Goal: Task Accomplishment & Management: Manage account settings

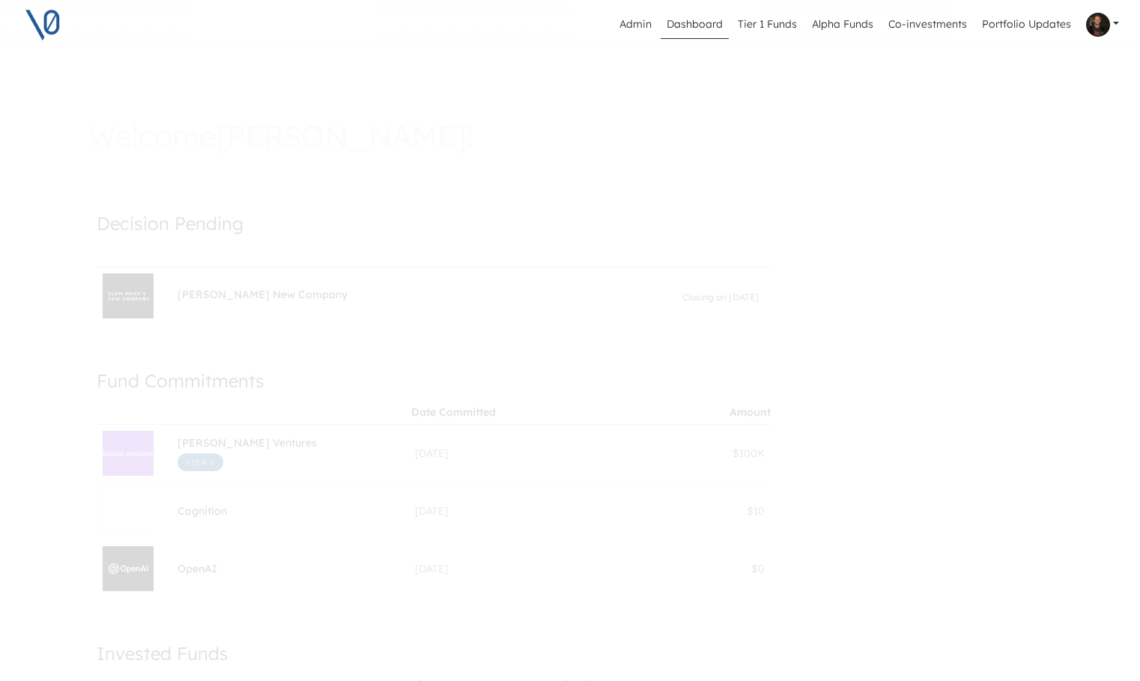
scroll to position [6, 0]
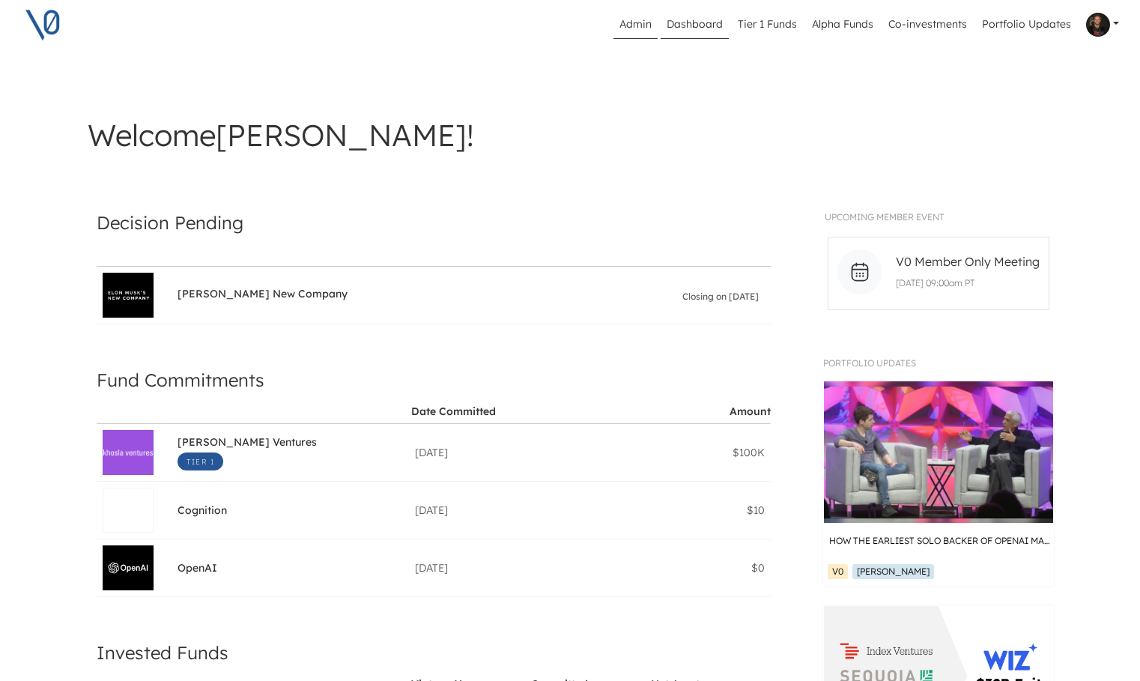
click at [637, 22] on link "Admin" at bounding box center [635, 24] width 44 height 28
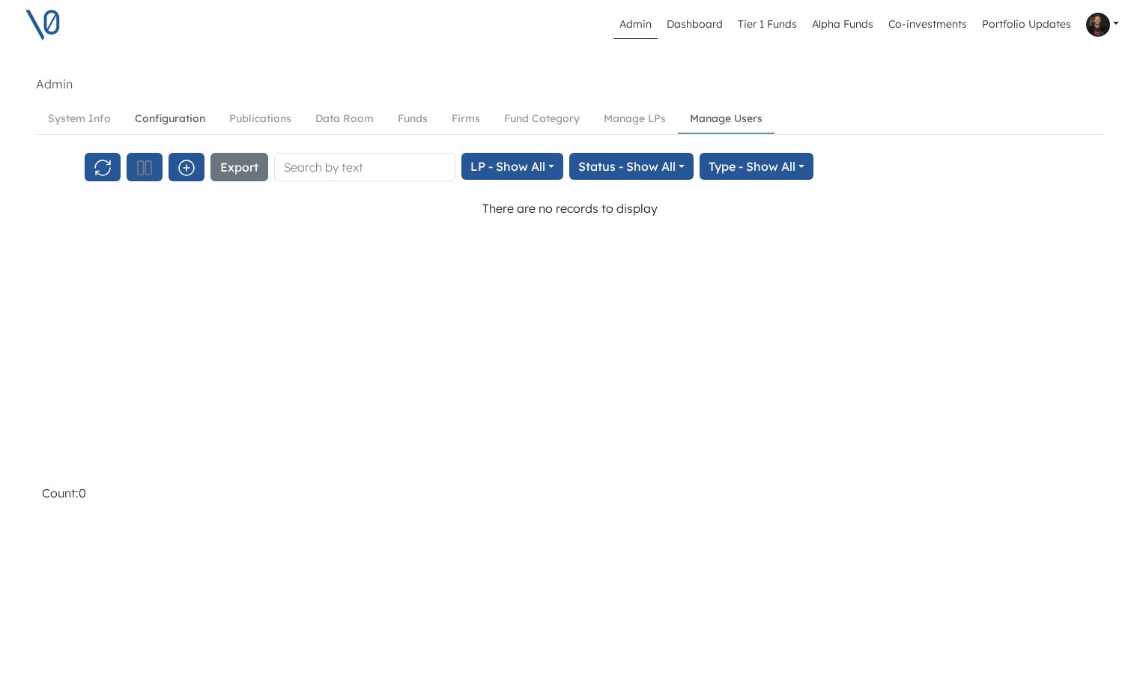
click at [160, 112] on link "Configuration" at bounding box center [170, 119] width 94 height 28
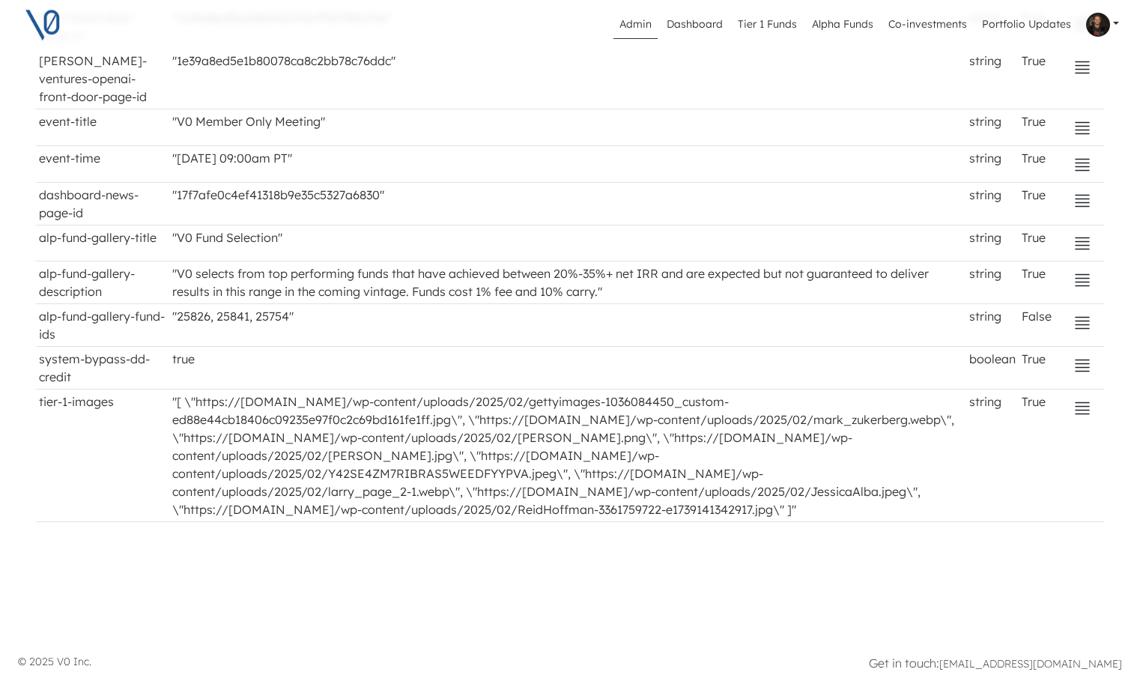
scroll to position [550, 0]
click at [1091, 156] on icon "button" at bounding box center [1082, 165] width 18 height 18
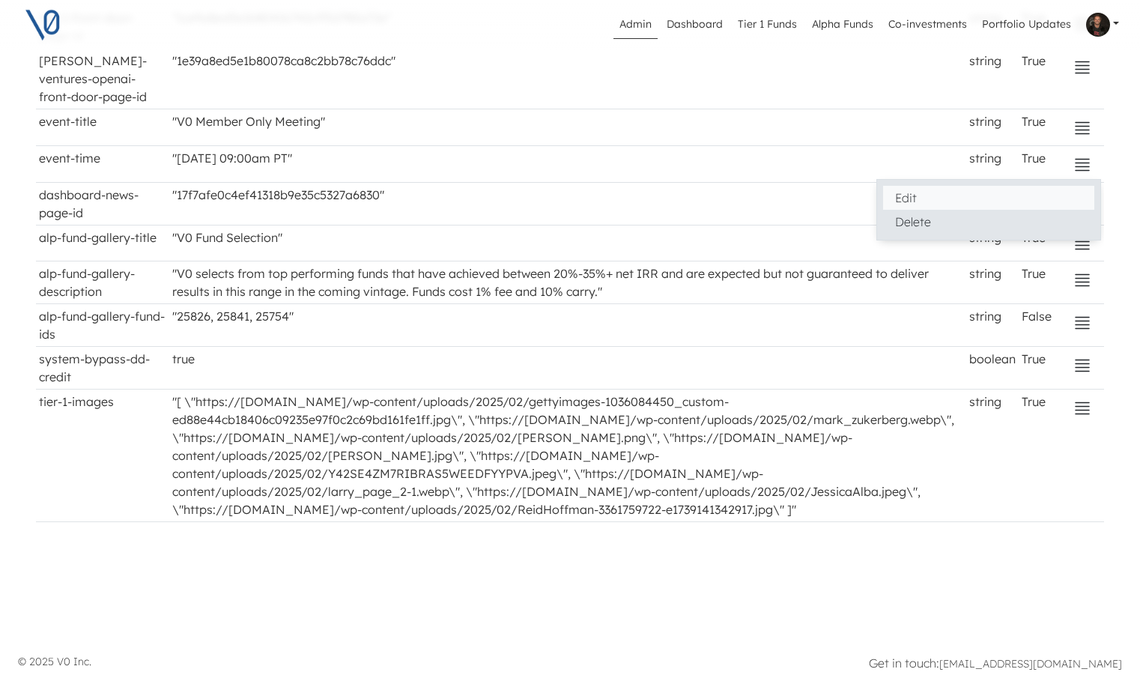
click at [909, 186] on button "Edit" at bounding box center [988, 198] width 211 height 24
select select "string"
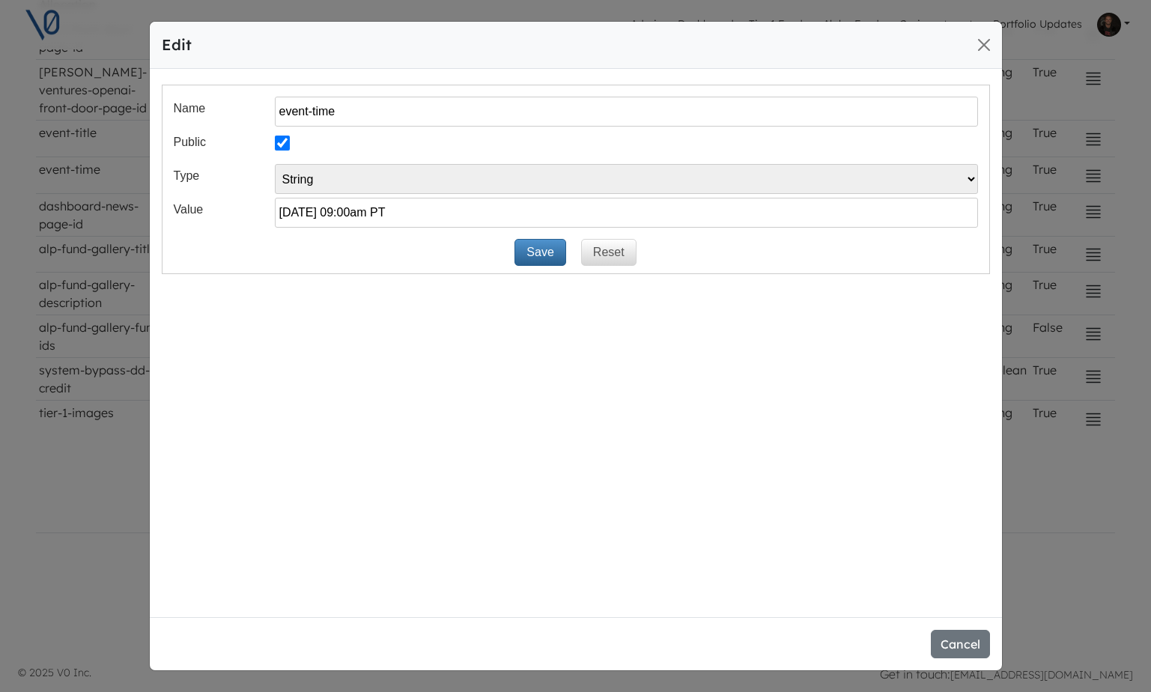
click at [354, 211] on input "[DATE] 09:00am PT" at bounding box center [626, 213] width 703 height 30
click at [302, 213] on input "[DATE] 09:00am PT" at bounding box center [626, 213] width 703 height 30
click at [330, 212] on input "[DATE] 09:00am PT" at bounding box center [626, 213] width 703 height 30
click at [345, 213] on input "[DATE] 09:00am PT" at bounding box center [626, 213] width 703 height 30
type input "[DATE] 09:00am PT"
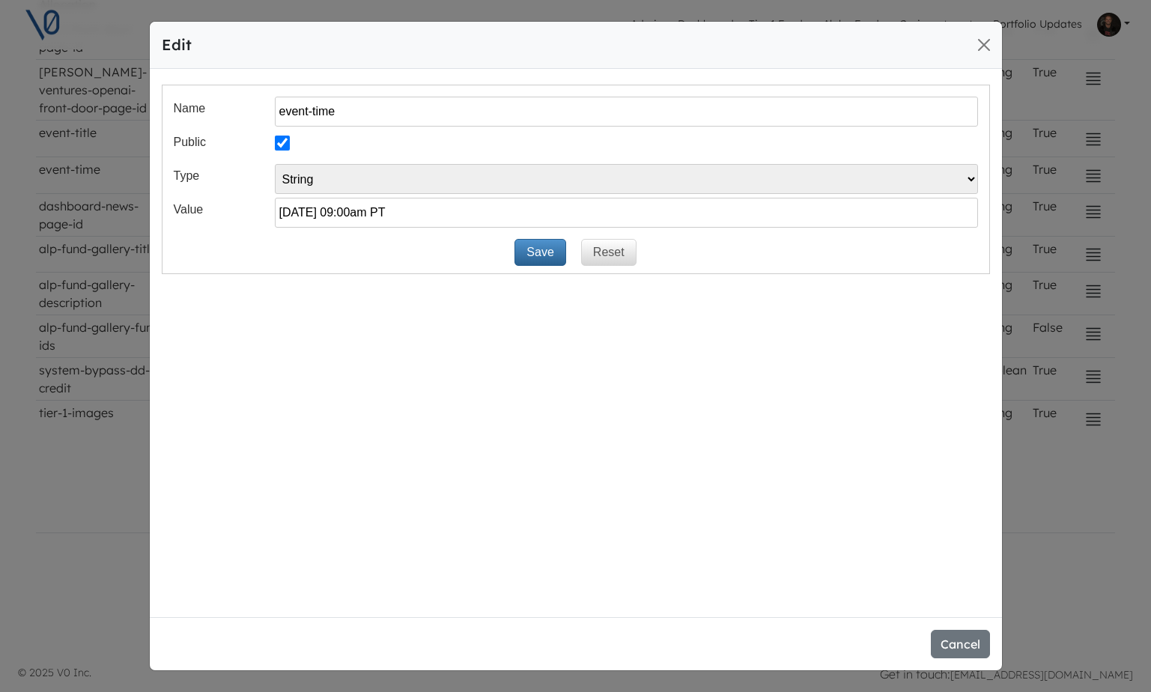
click at [540, 253] on button "Save" at bounding box center [540, 252] width 51 height 27
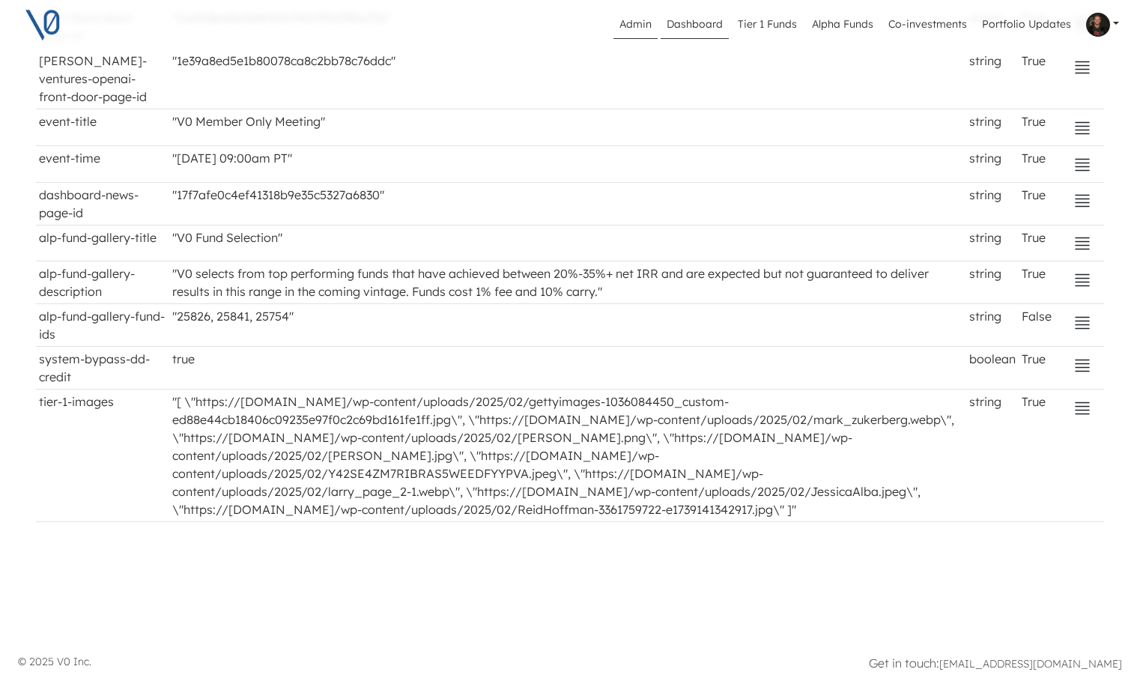
click at [707, 24] on link "Dashboard" at bounding box center [695, 24] width 68 height 28
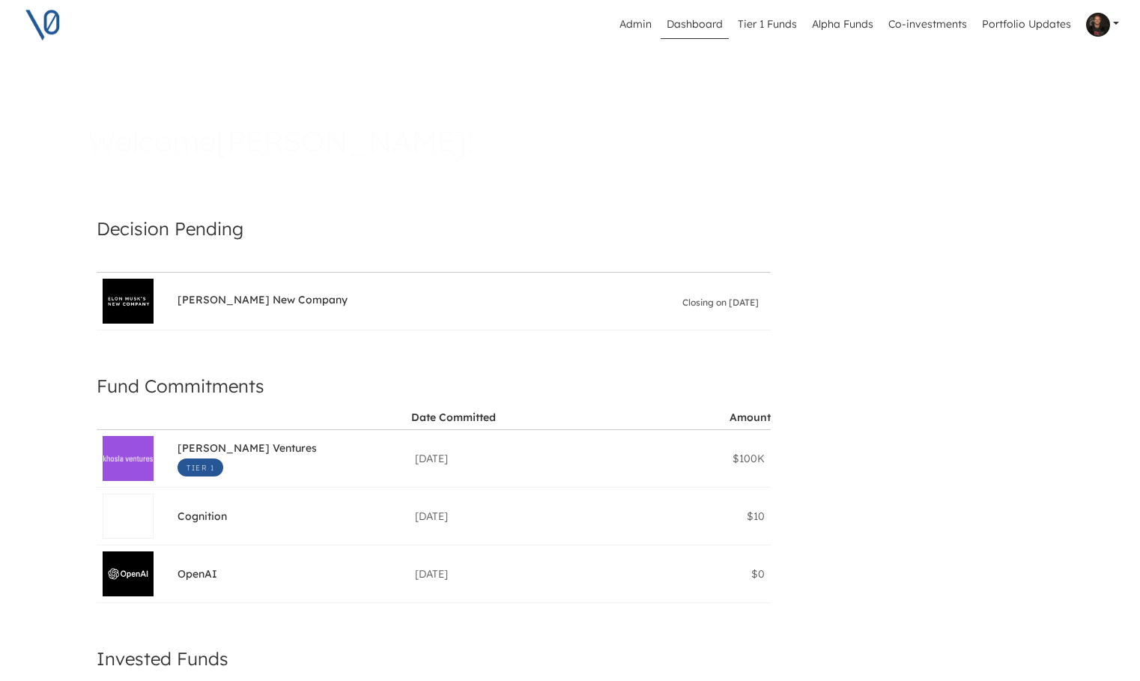
click at [868, 275] on icon at bounding box center [860, 277] width 16 height 17
